Goal: Task Accomplishment & Management: Manage account settings

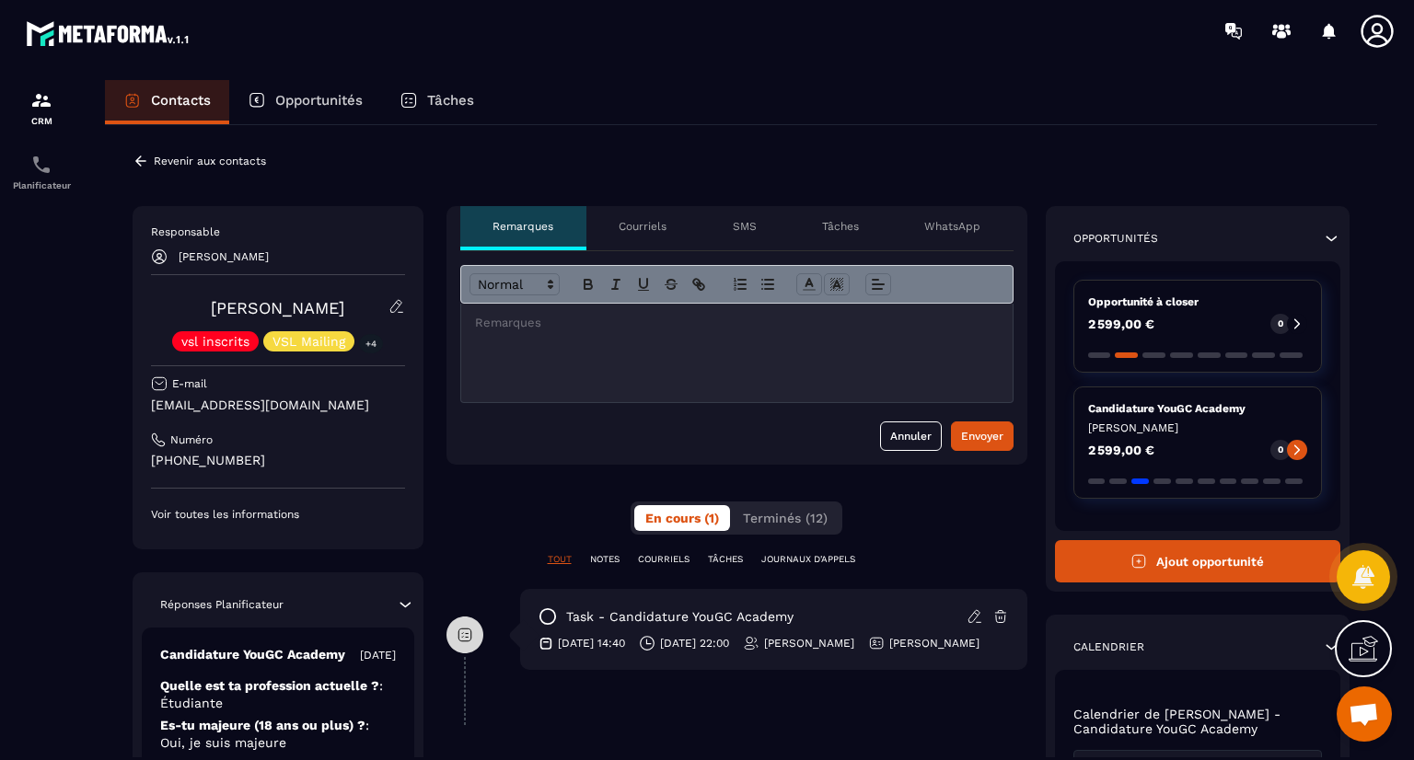
click at [1409, 744] on section "CRM Planificateur Contacts Opportunités Tâches Revenir aux contacts Responsable…" at bounding box center [707, 437] width 1414 height 751
click at [1409, 752] on section "CRM Planificateur Contacts Opportunités Tâches Revenir aux contacts Responsable…" at bounding box center [707, 437] width 1414 height 751
click at [408, 604] on icon at bounding box center [405, 605] width 18 height 18
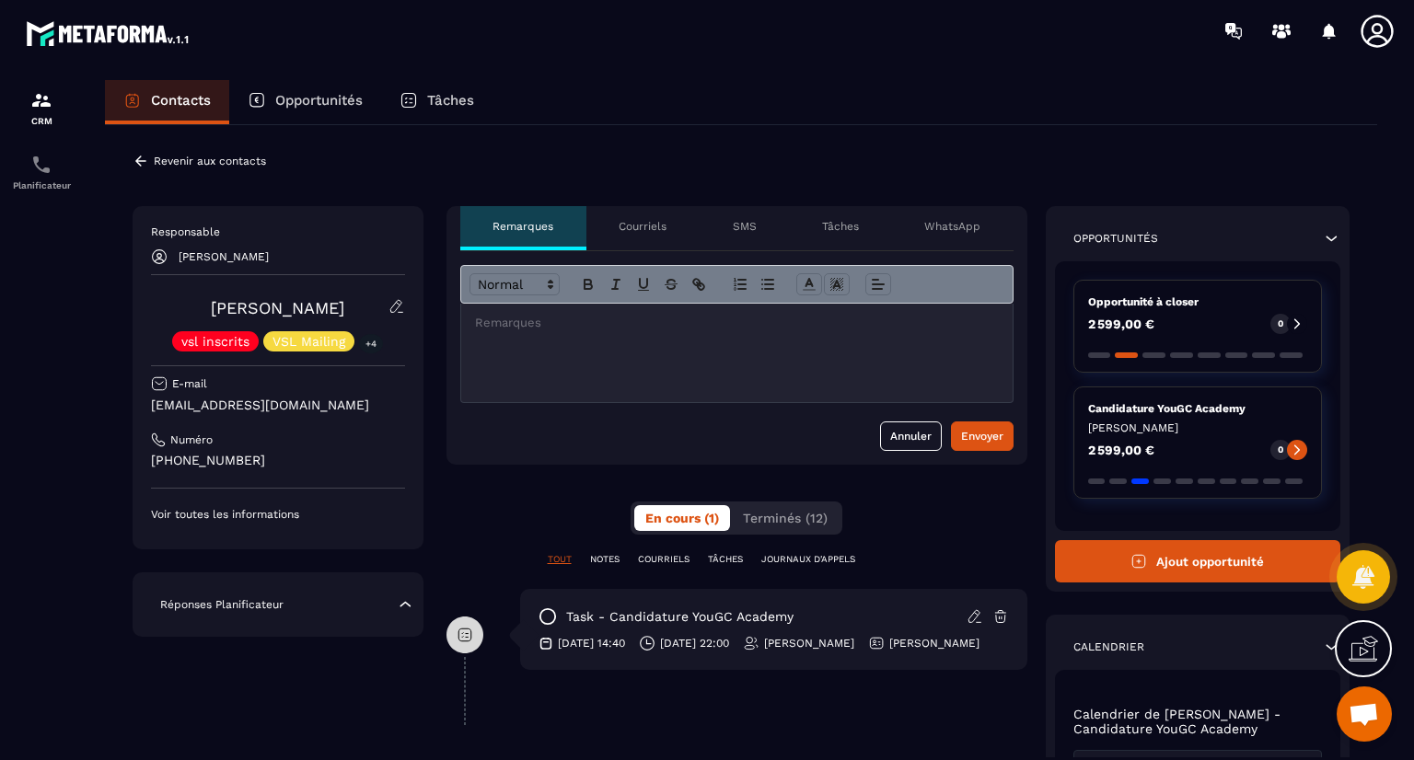
click at [408, 604] on icon at bounding box center [405, 605] width 18 height 18
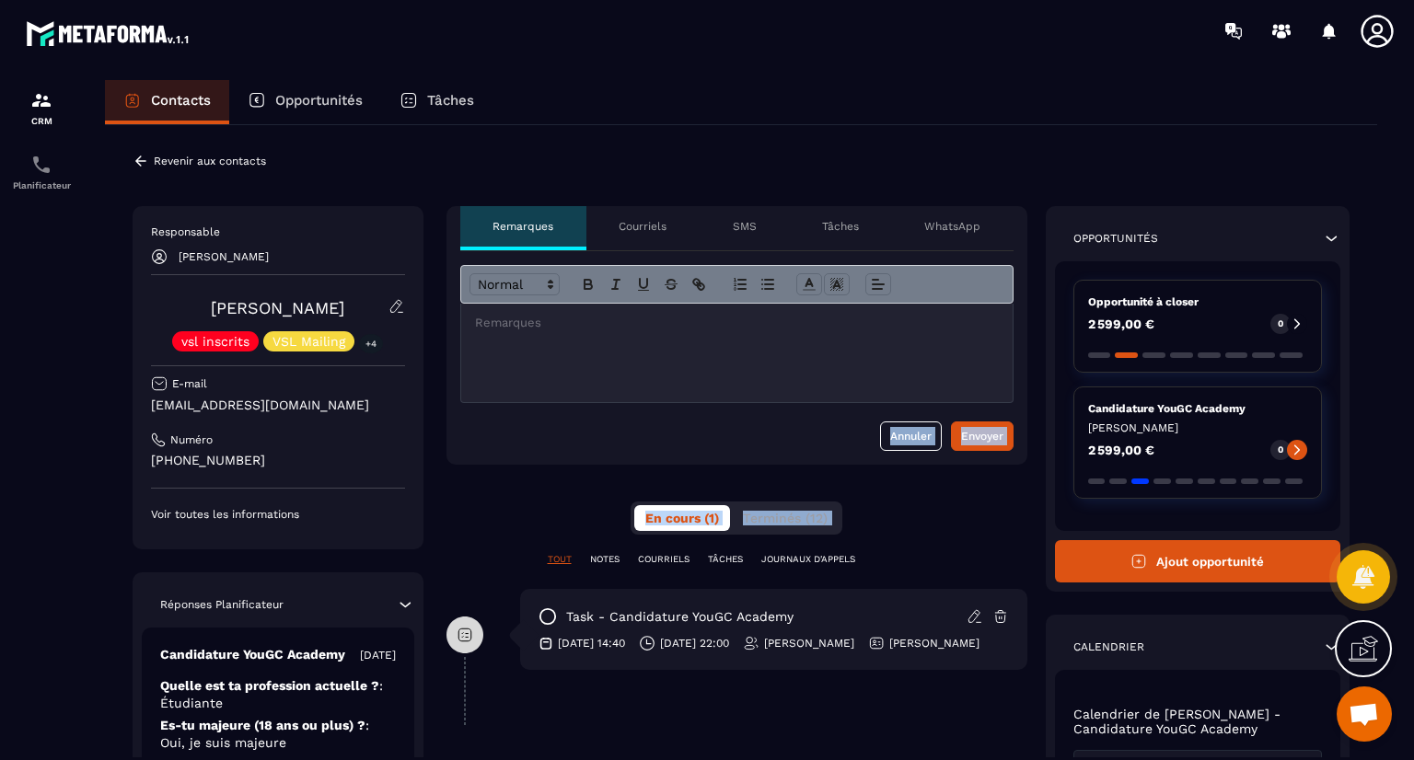
drag, startPoint x: 439, startPoint y: 554, endPoint x: 448, endPoint y: 488, distance: 66.9
click at [448, 488] on div "Responsable [PERSON_NAME] [PERSON_NAME] vsl inscrits VSL Mailing +4 E-mail [EMA…" at bounding box center [741, 688] width 1217 height 965
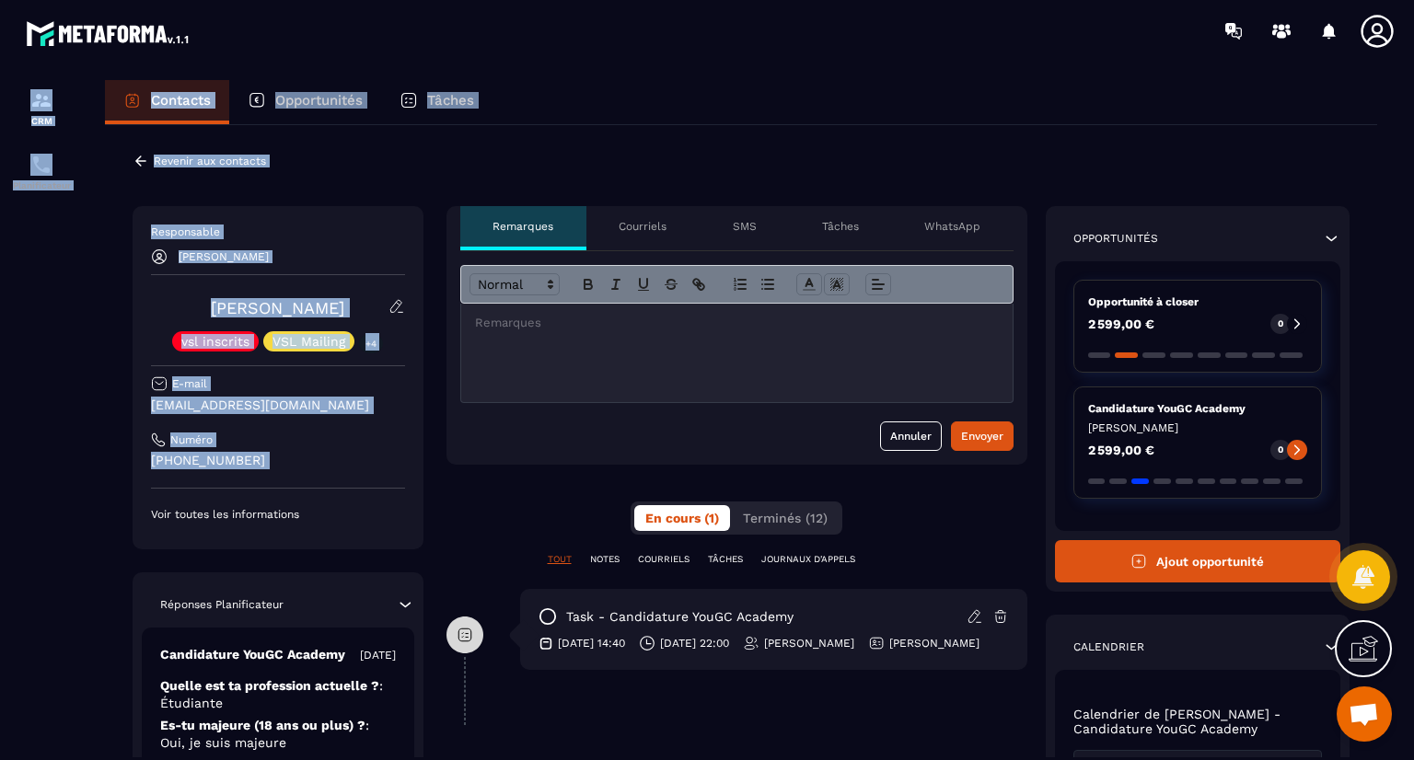
drag, startPoint x: 79, startPoint y: 591, endPoint x: 91, endPoint y: 516, distance: 75.5
click at [91, 516] on section "CRM Planificateur Contacts Opportunités Tâches Revenir aux contacts Responsable…" at bounding box center [707, 437] width 1414 height 751
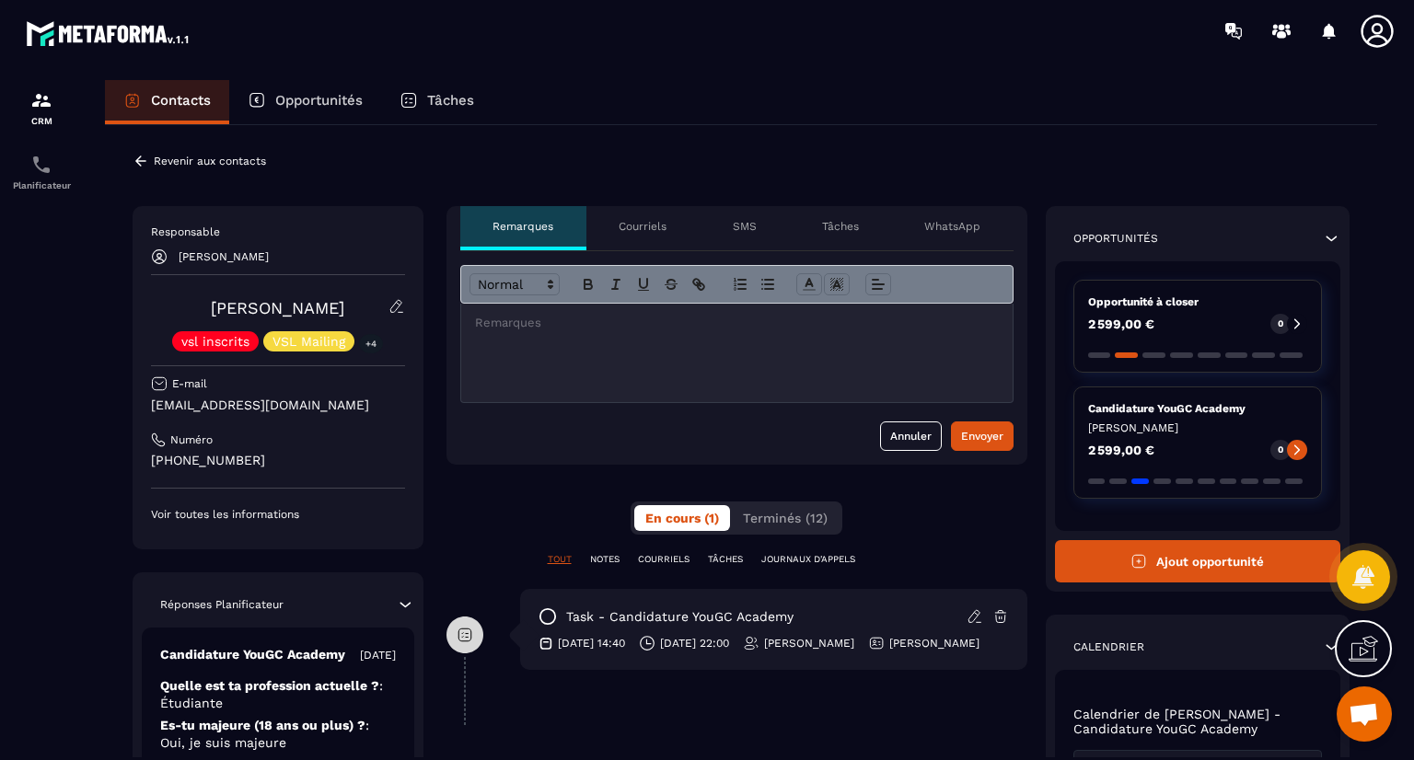
click at [377, 664] on div "Candidature YouGC Academy [DATE]" at bounding box center [278, 654] width 236 height 17
click at [241, 513] on p "Voir toutes les informations" at bounding box center [278, 514] width 254 height 15
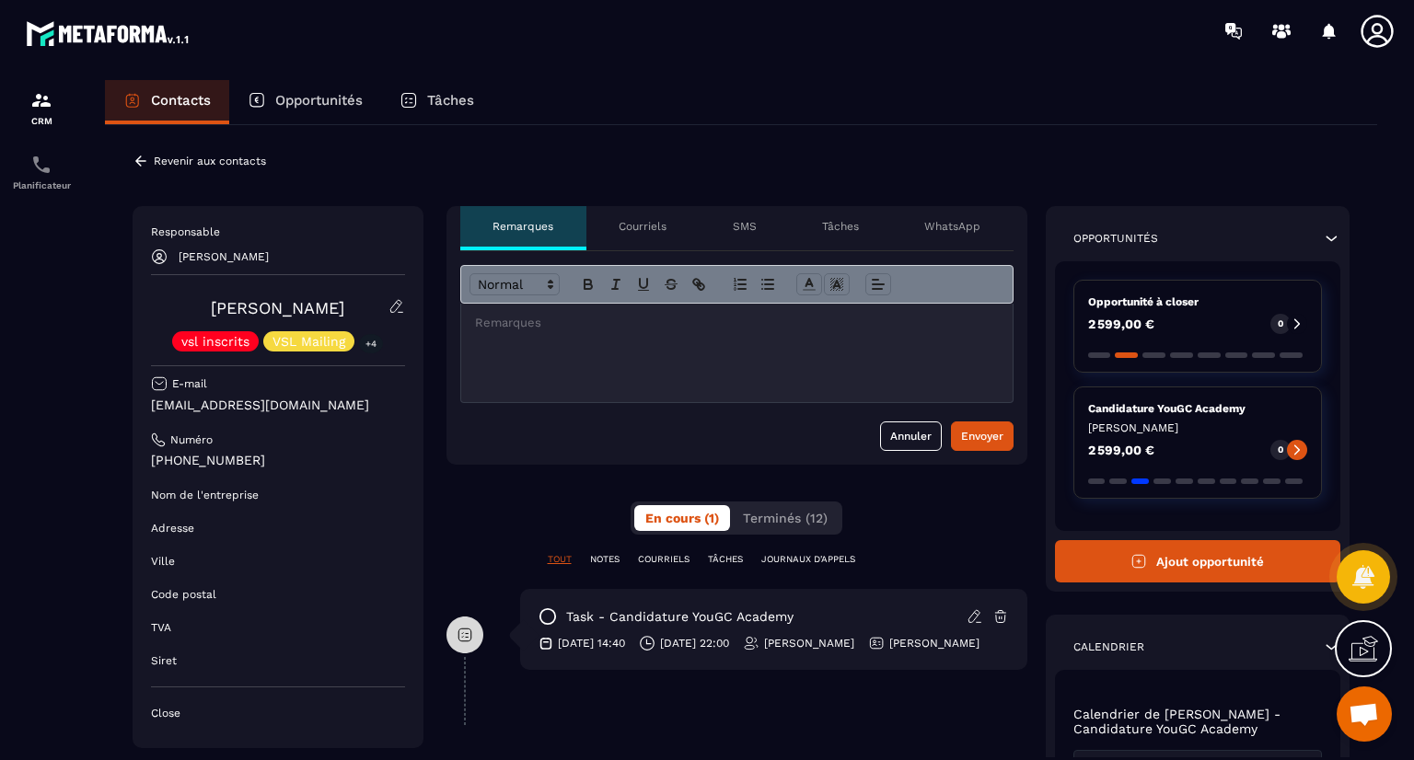
click at [66, 404] on div at bounding box center [41, 437] width 83 height 751
click at [427, 607] on div "Responsable [PERSON_NAME] [PERSON_NAME] vsl inscrits VSL Mailing +4 E-mail [EMA…" at bounding box center [741, 688] width 1217 height 965
click at [260, 731] on div "Responsable [PERSON_NAME] [PERSON_NAME] vsl inscrits VSL Mailing +4 E-mail [EMA…" at bounding box center [278, 477] width 291 height 542
click at [193, 727] on div "Responsable [PERSON_NAME] [PERSON_NAME] vsl inscrits VSL Mailing +4 E-mail [EMA…" at bounding box center [278, 477] width 291 height 542
click at [1413, 146] on section "CRM Planificateur Contacts Opportunités Tâches Revenir aux contacts Responsable…" at bounding box center [707, 437] width 1414 height 751
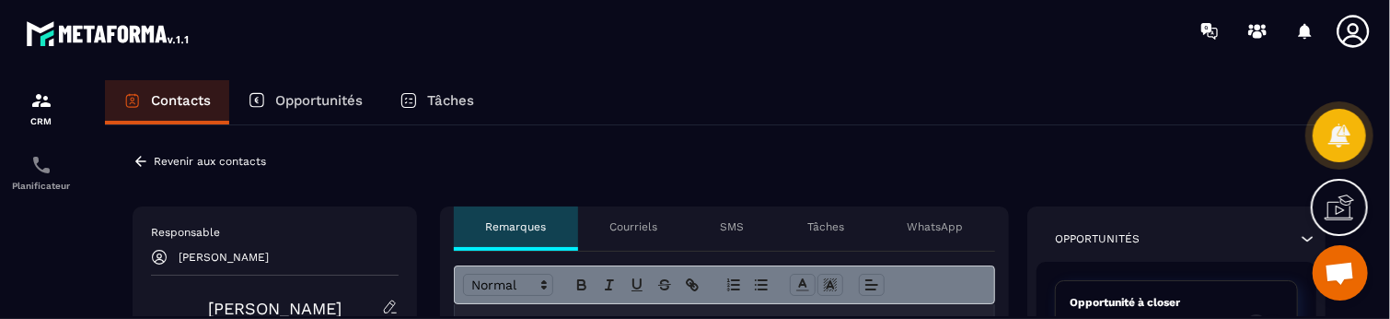
click at [1384, 261] on section "CRM Planificateur Contacts Opportunités Tâches Revenir aux contacts Responsable…" at bounding box center [695, 216] width 1390 height 309
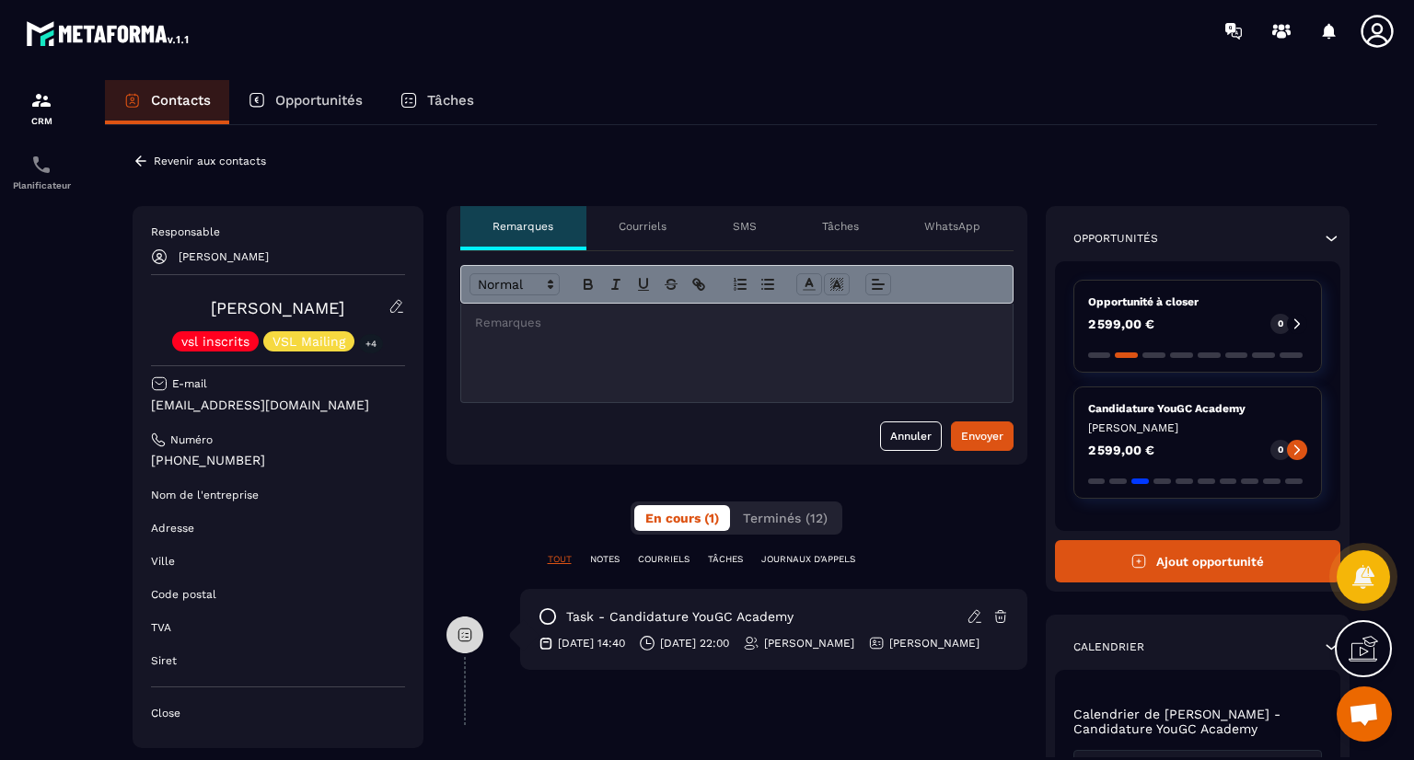
click at [1363, 265] on div "Revenir aux contacts Responsable [PERSON_NAME] [PERSON_NAME] vsl inscrits VSL M…" at bounding box center [741, 675] width 1272 height 1101
drag, startPoint x: 1407, startPoint y: 352, endPoint x: 1399, endPoint y: 417, distance: 65.8
click at [1399, 417] on section "CRM Planificateur Contacts Opportunités Tâches Revenir aux contacts Responsable…" at bounding box center [707, 437] width 1414 height 751
click at [1407, 697] on section "CRM Planificateur Contacts Opportunités Tâches Revenir aux contacts Responsable…" at bounding box center [707, 437] width 1414 height 751
click at [442, 511] on div "Responsable [PERSON_NAME] [PERSON_NAME] vsl inscrits VSL Mailing +4 E-mail [EMA…" at bounding box center [741, 688] width 1217 height 965
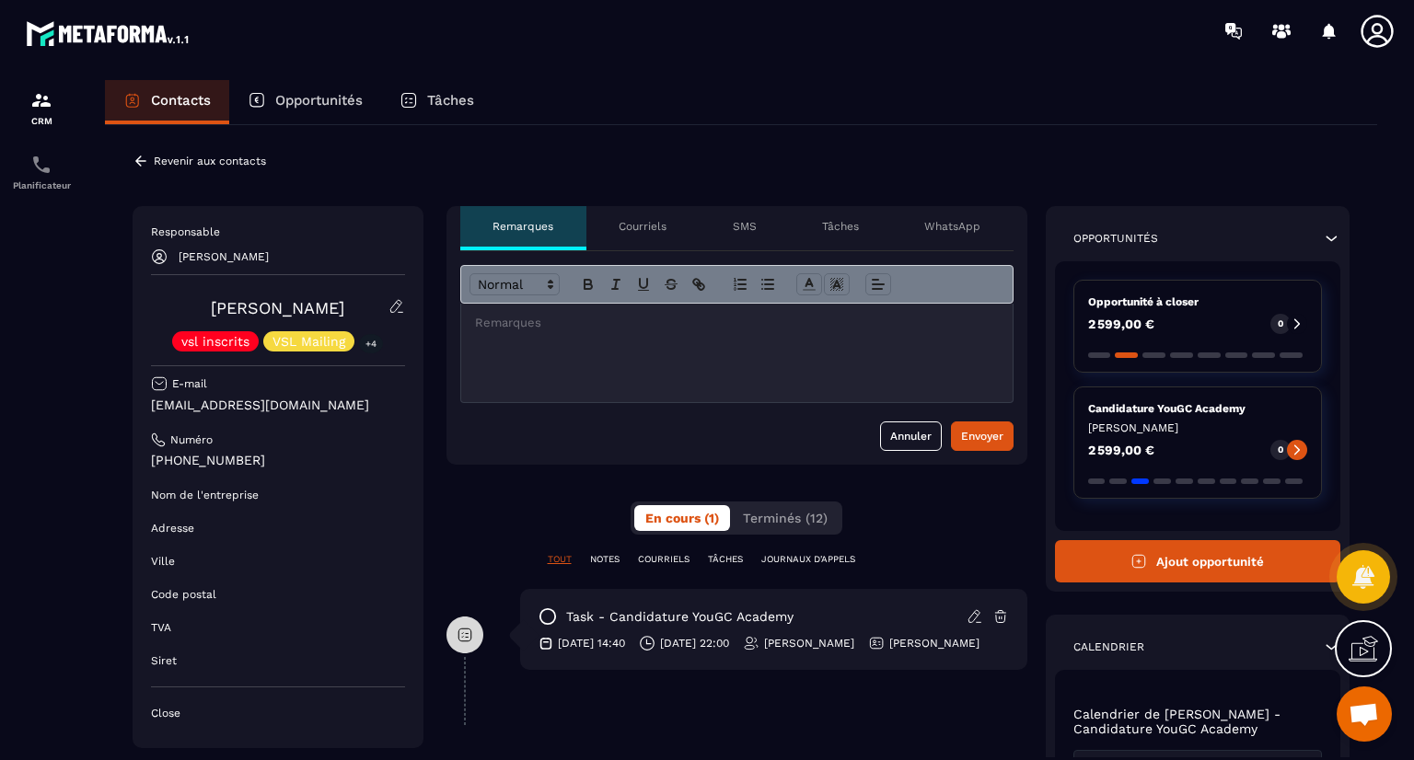
click at [463, 674] on div at bounding box center [465, 671] width 37 height 109
click at [516, 698] on div "task - Candidature YouGC Academy [DATE] 14:40 [DATE] 22:00 [PERSON_NAME] [PERSO…" at bounding box center [737, 643] width 581 height 109
click at [12, 528] on div at bounding box center [41, 437] width 83 height 751
click at [1329, 237] on icon at bounding box center [1331, 238] width 18 height 18
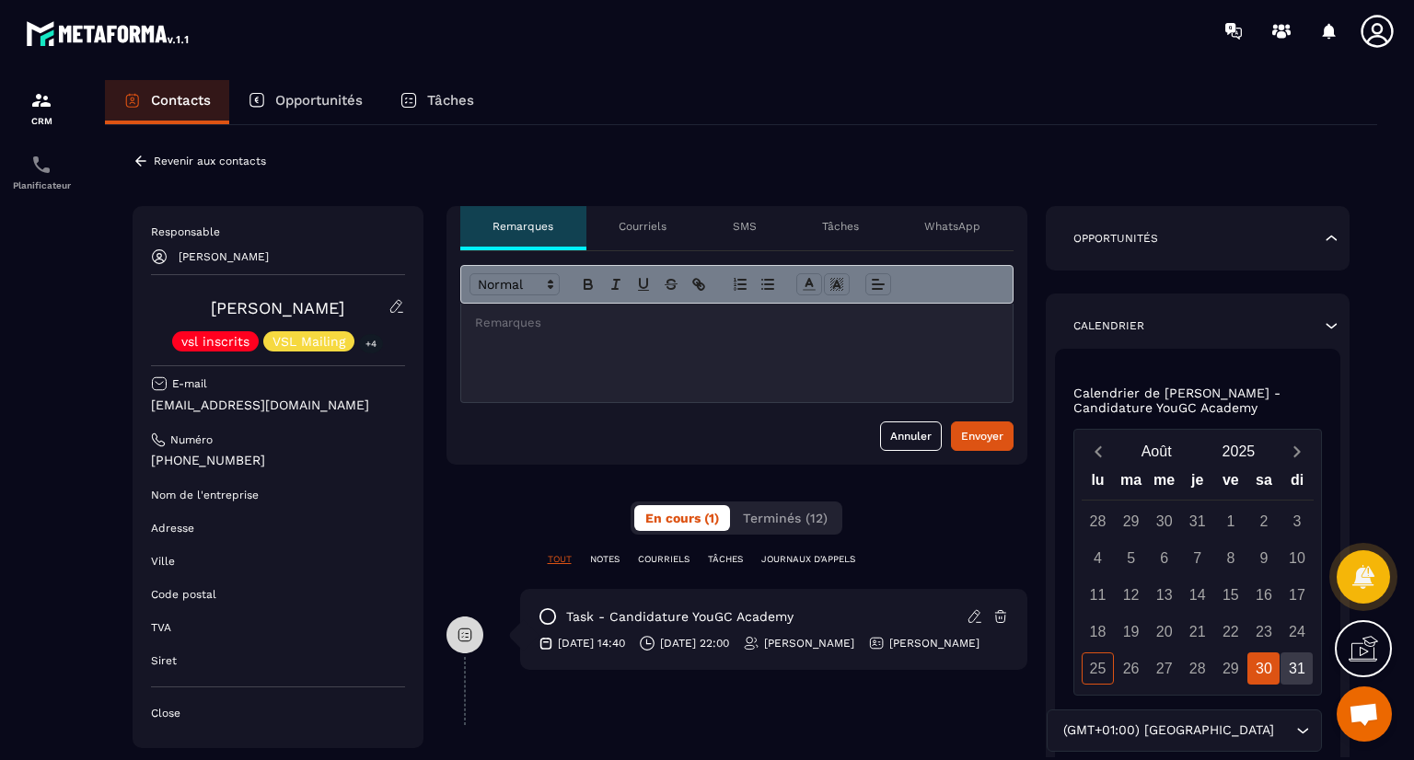
click at [1329, 332] on icon at bounding box center [1331, 326] width 18 height 18
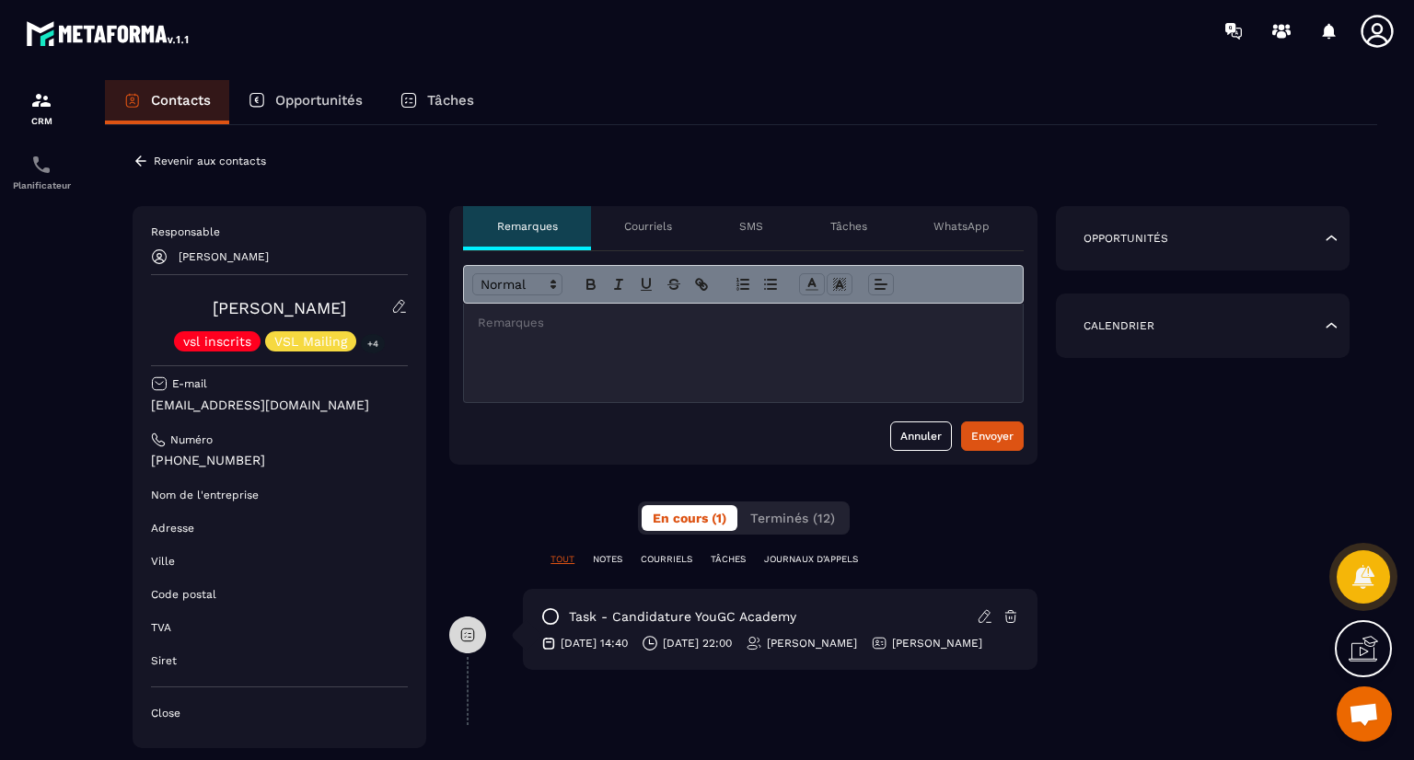
click at [1329, 332] on icon at bounding box center [1331, 326] width 18 height 18
